Goal: Task Accomplishment & Management: Use online tool/utility

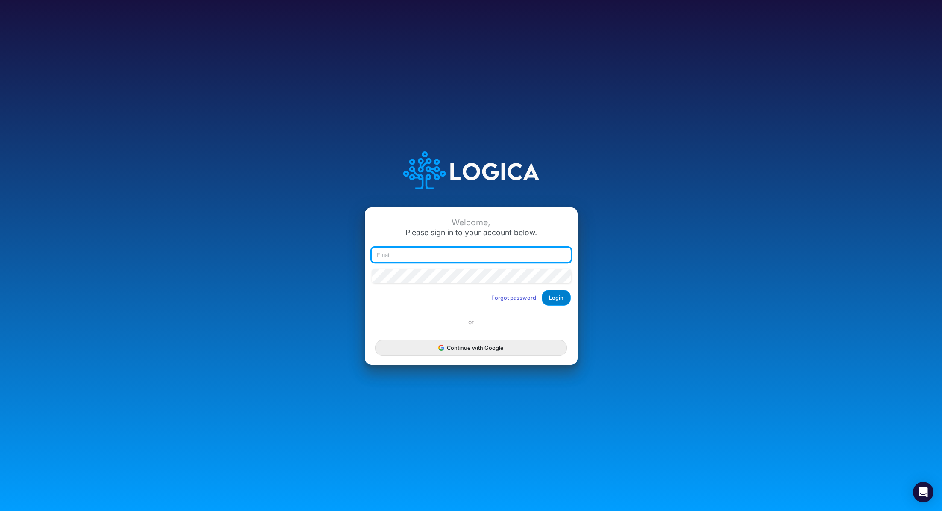
type input "renato.matsumoto@recargapay.com"
click at [556, 297] on button "Login" at bounding box center [556, 298] width 29 height 16
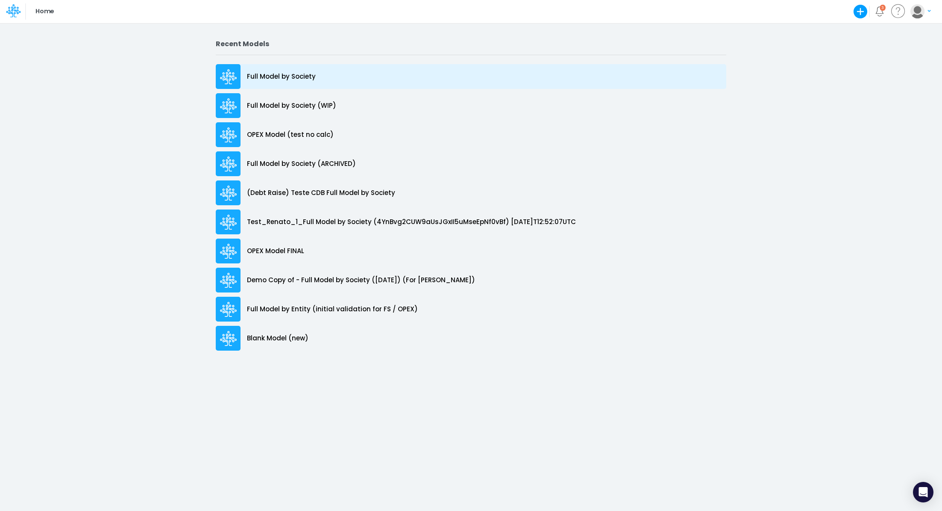
click at [293, 82] on div "Full Model by Society" at bounding box center [471, 76] width 511 height 25
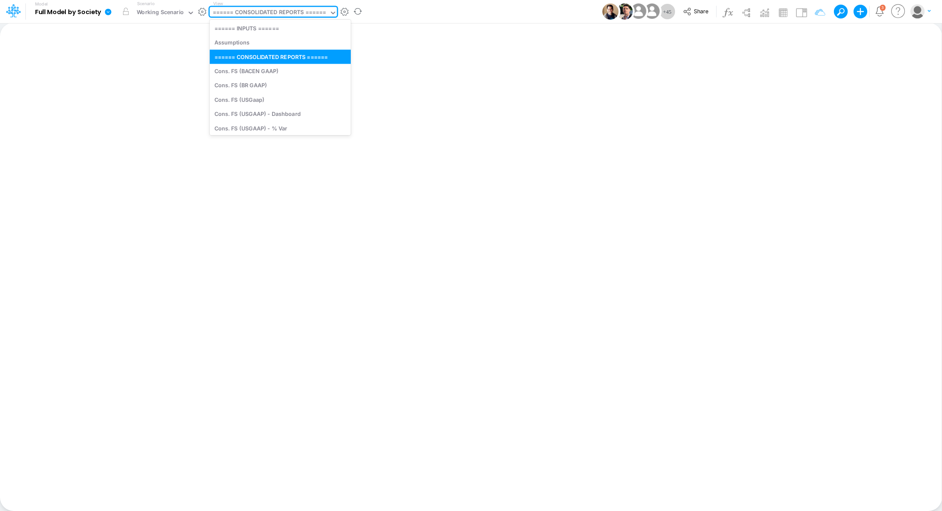
click at [258, 15] on div "====== CONSOLIDATED REPORTS ======" at bounding box center [270, 13] width 114 height 10
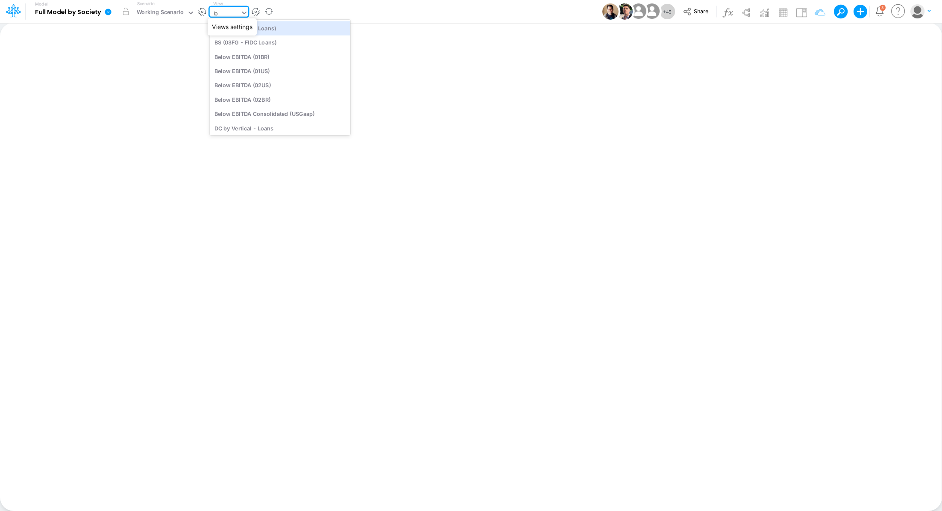
type input "loa"
click at [239, 69] on div "Loans" at bounding box center [267, 71] width 115 height 14
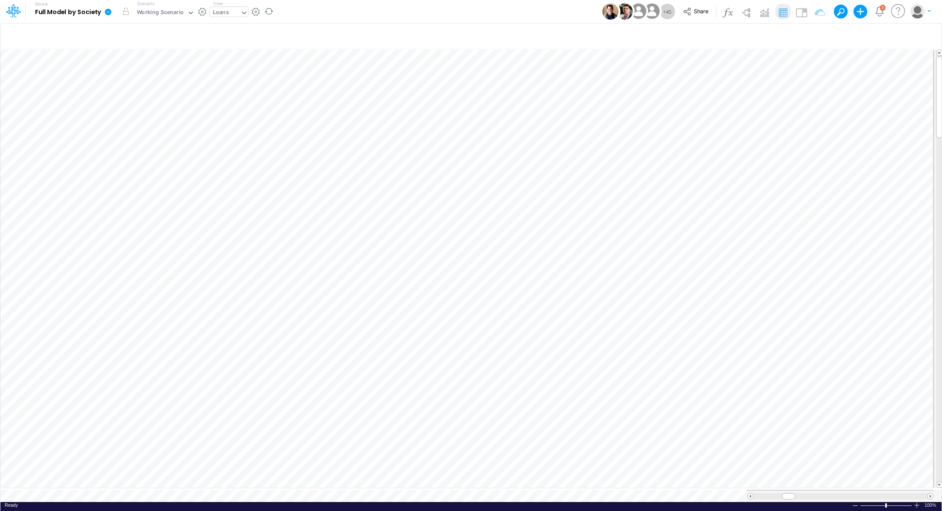
scroll to position [4, 1]
click at [925, 36] on icon "button" at bounding box center [925, 36] width 13 height 9
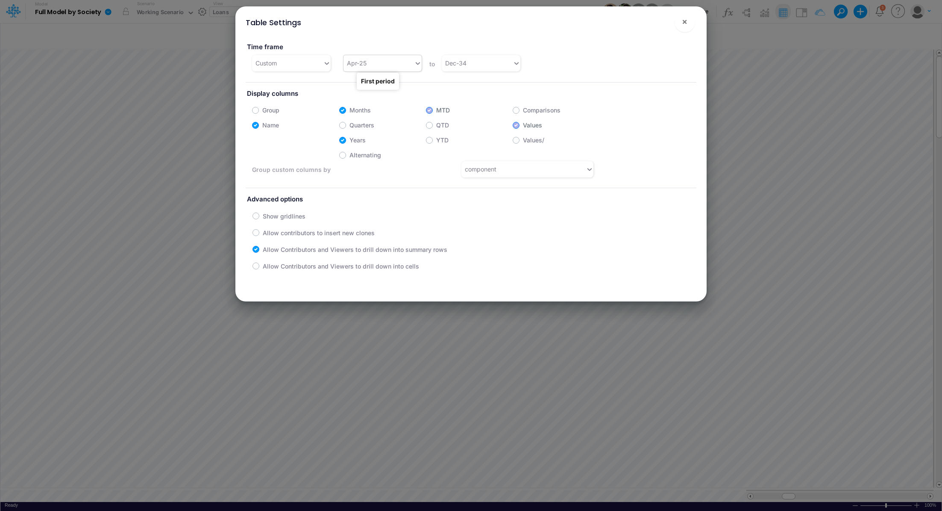
click at [408, 63] on div "Apr-25" at bounding box center [379, 63] width 71 height 14
click at [396, 86] on div "Jan-24" at bounding box center [382, 82] width 78 height 16
click at [684, 22] on span "×" at bounding box center [685, 21] width 6 height 10
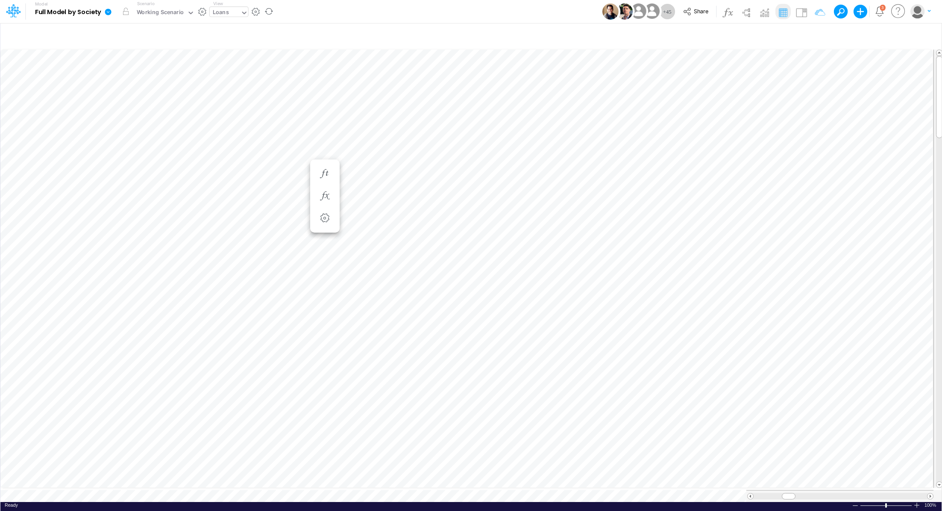
scroll to position [4, 1]
click at [751, 493] on span at bounding box center [751, 496] width 6 height 6
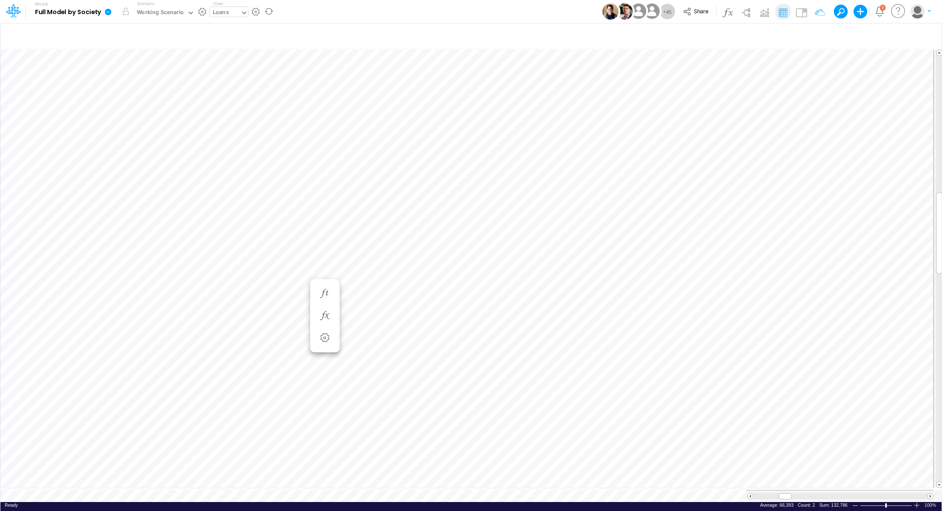
scroll to position [4, 1]
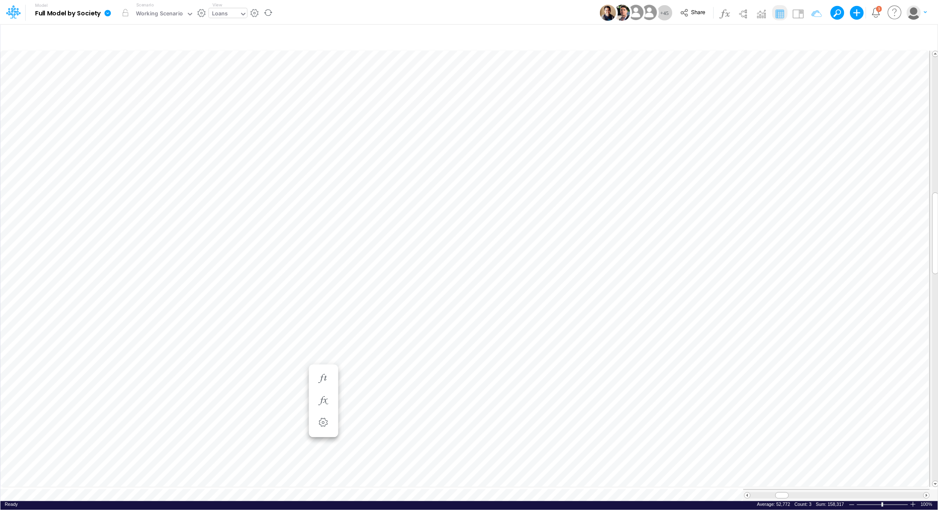
scroll to position [4, 1]
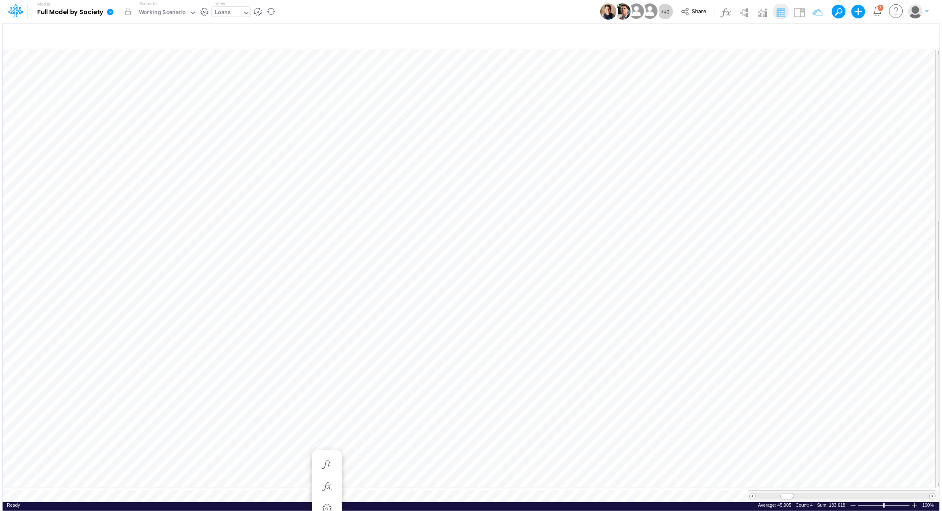
scroll to position [4, 1]
